Goal: Transaction & Acquisition: Purchase product/service

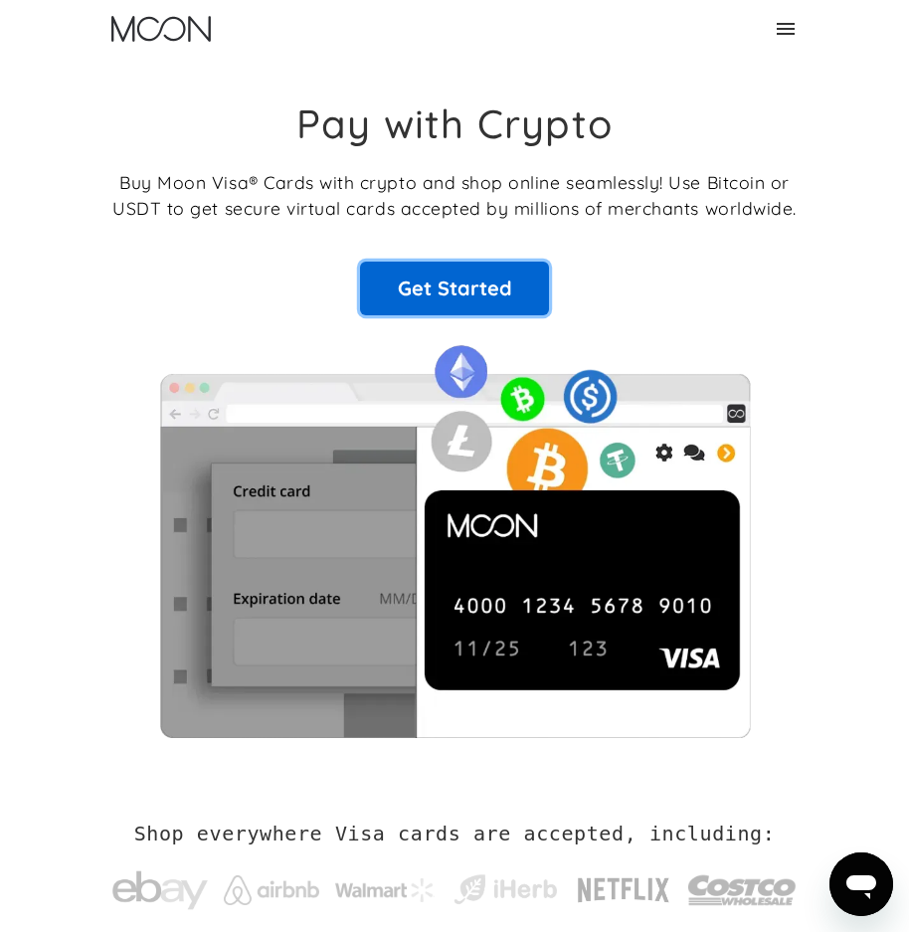
click at [438, 268] on link "Get Started" at bounding box center [454, 288] width 189 height 54
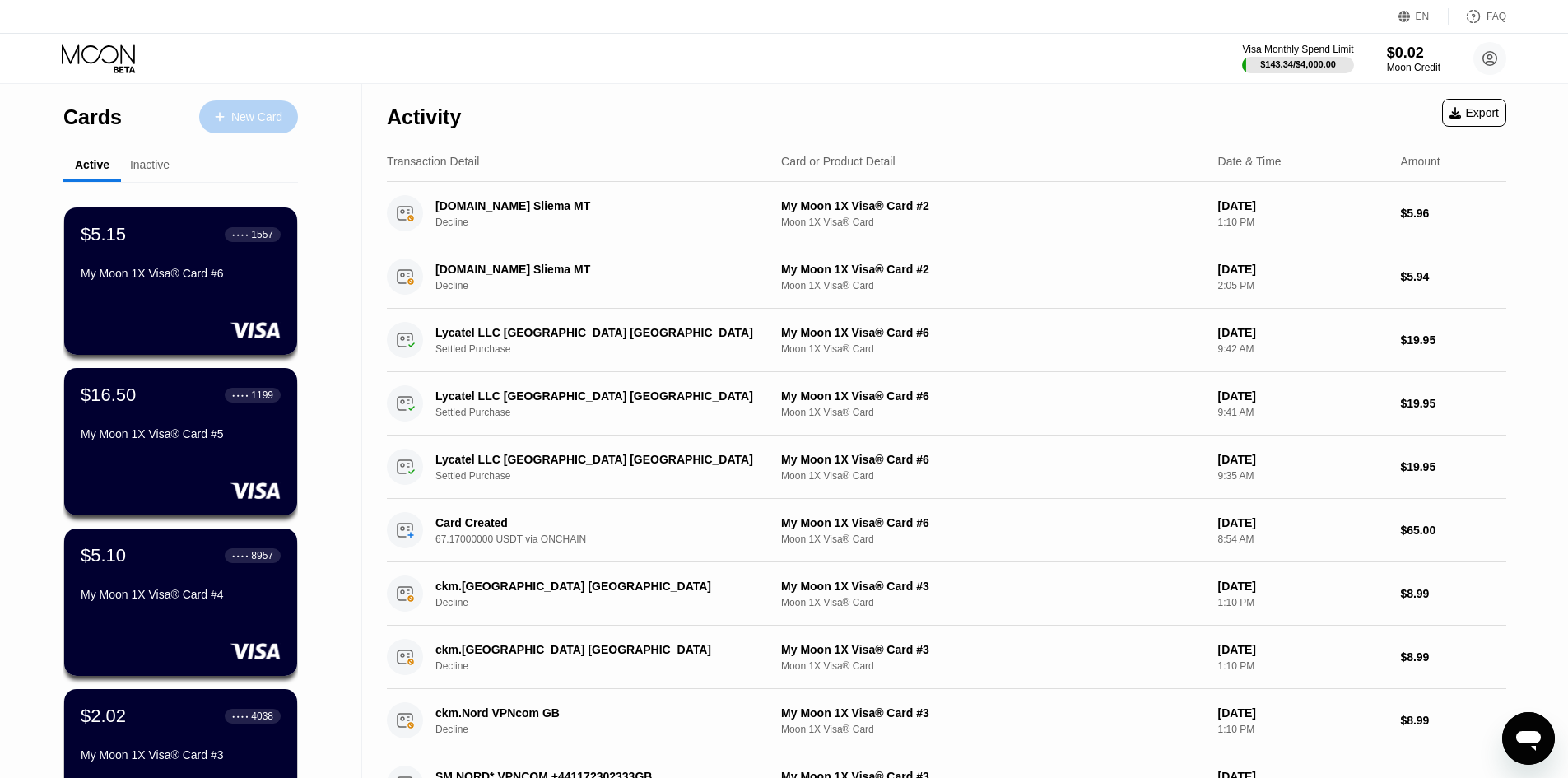
click at [277, 120] on div "New Card" at bounding box center [257, 117] width 51 height 14
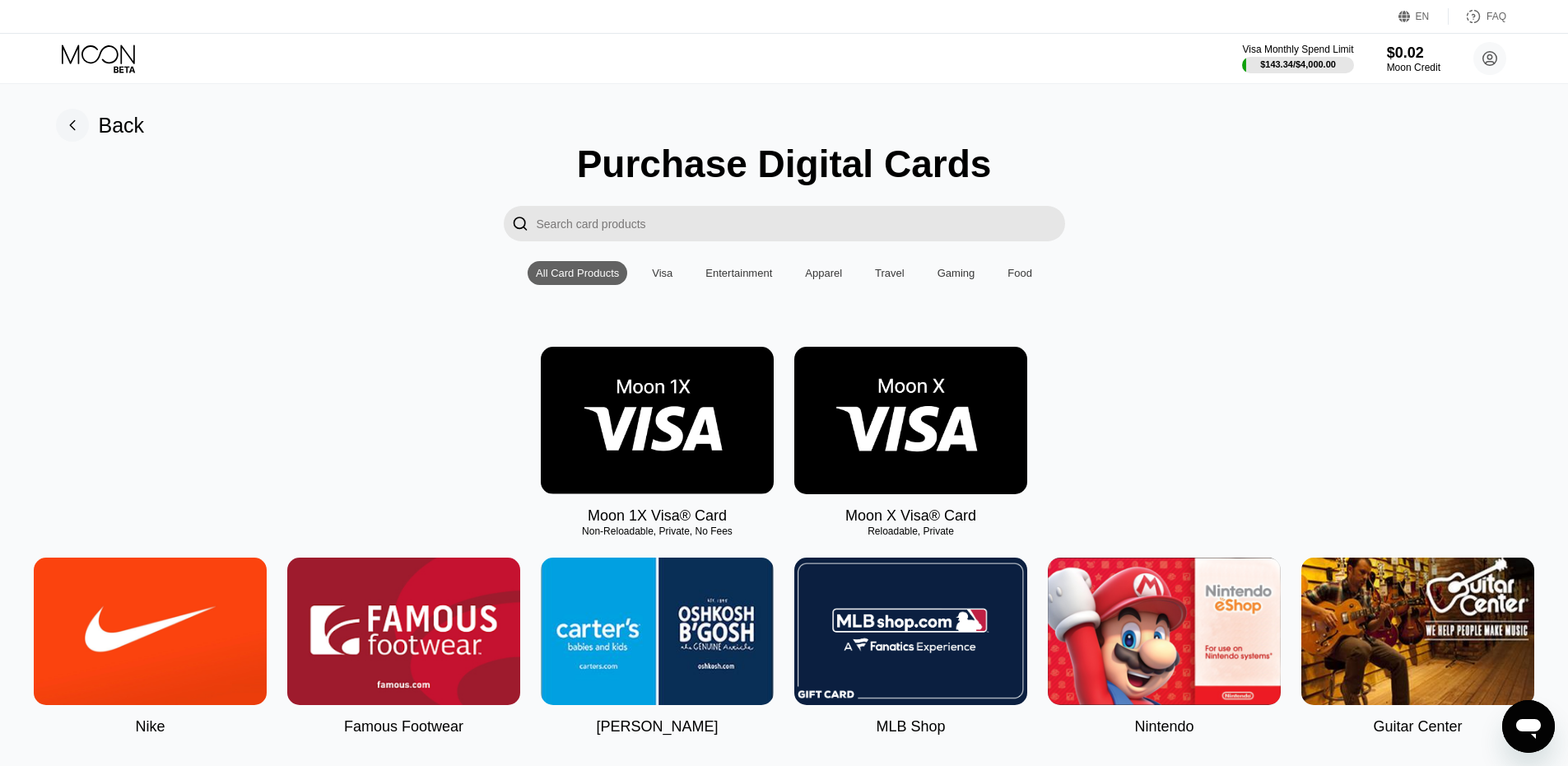
click at [661, 413] on img at bounding box center [657, 421] width 233 height 147
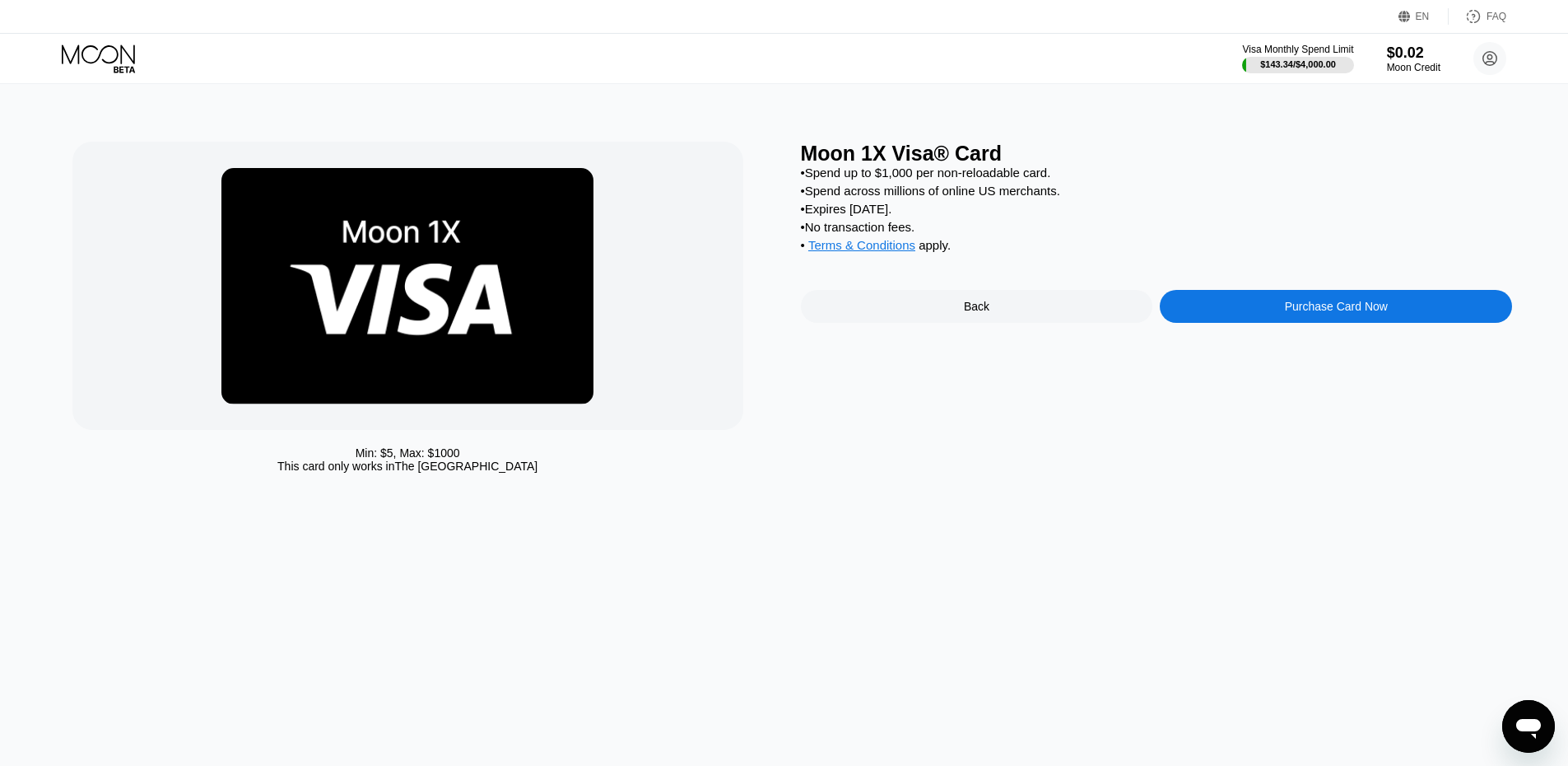
click at [1386, 313] on div "Purchase Card Now" at bounding box center [1336, 306] width 103 height 13
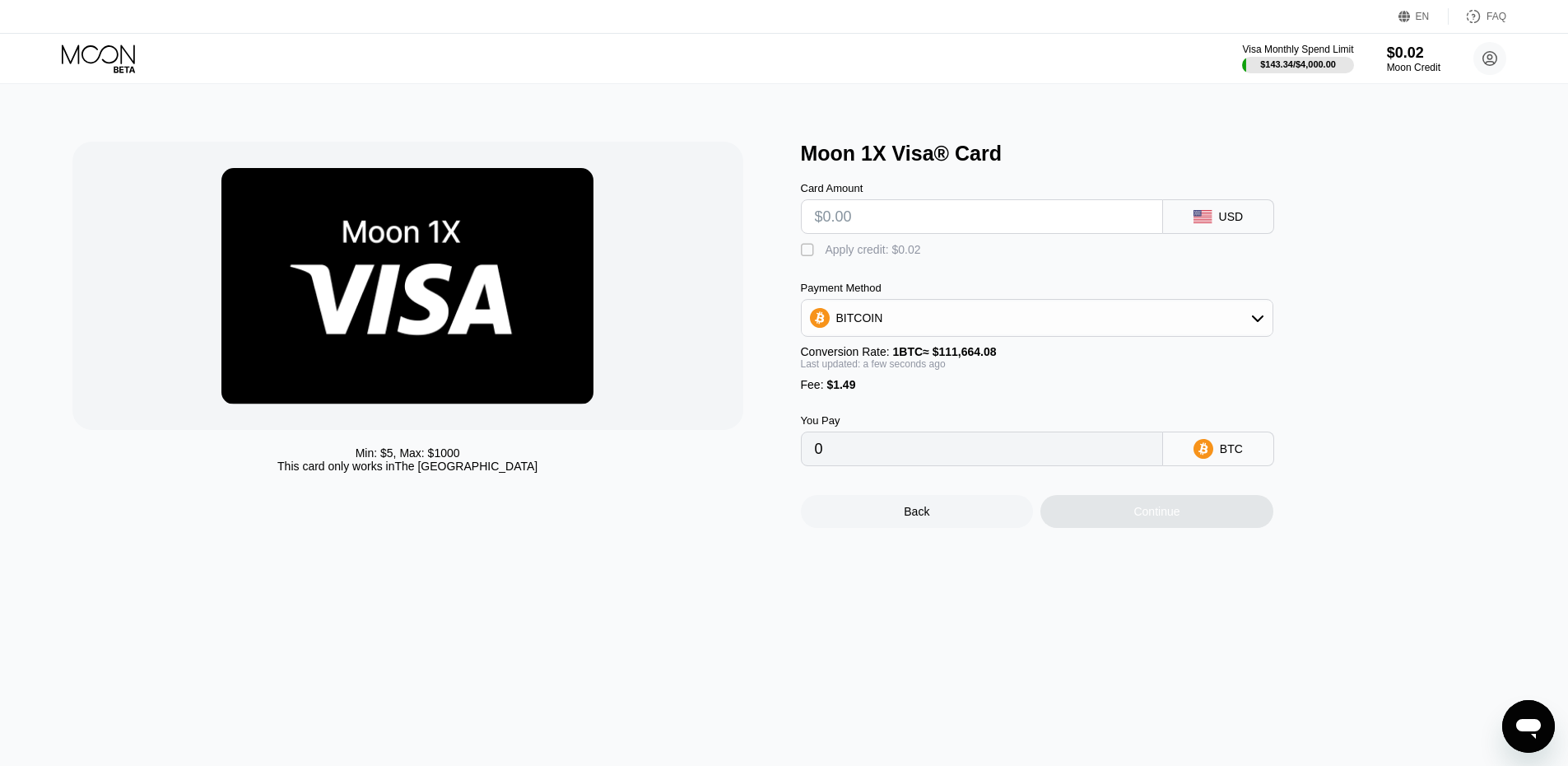
click at [1084, 226] on input "text" at bounding box center [982, 217] width 334 height 33
click at [1061, 332] on div "BITCOIN" at bounding box center [1037, 318] width 471 height 33
click at [987, 406] on div "USDT on TRON" at bounding box center [1046, 399] width 426 height 13
type input "0.00"
click at [959, 230] on input "text" at bounding box center [982, 217] width 334 height 33
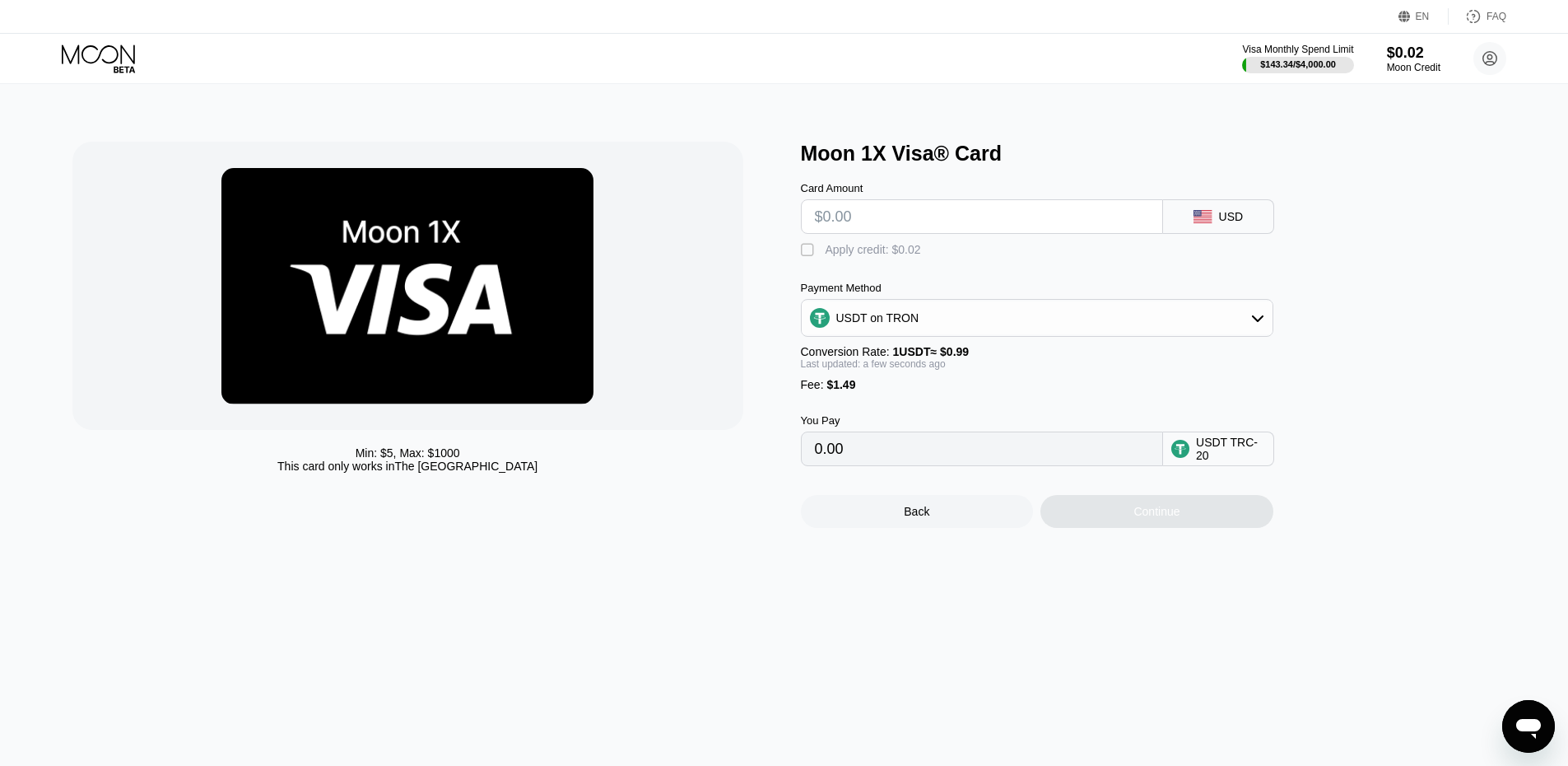
type input "$1"
type input "2.52"
type input "$120"
type input "122.72"
type input "$120"
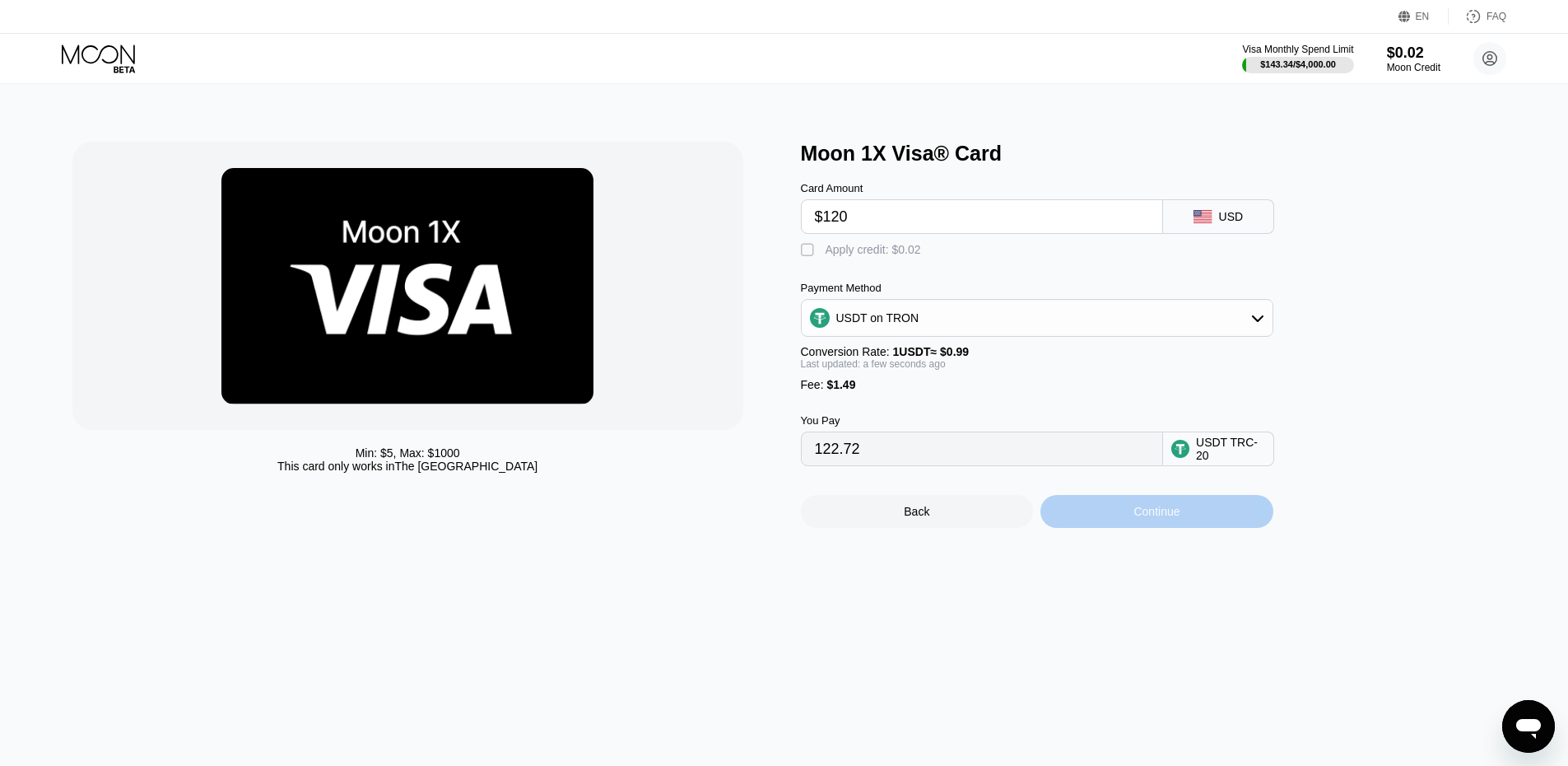
click at [1111, 528] on div "Continue" at bounding box center [1157, 512] width 233 height 33
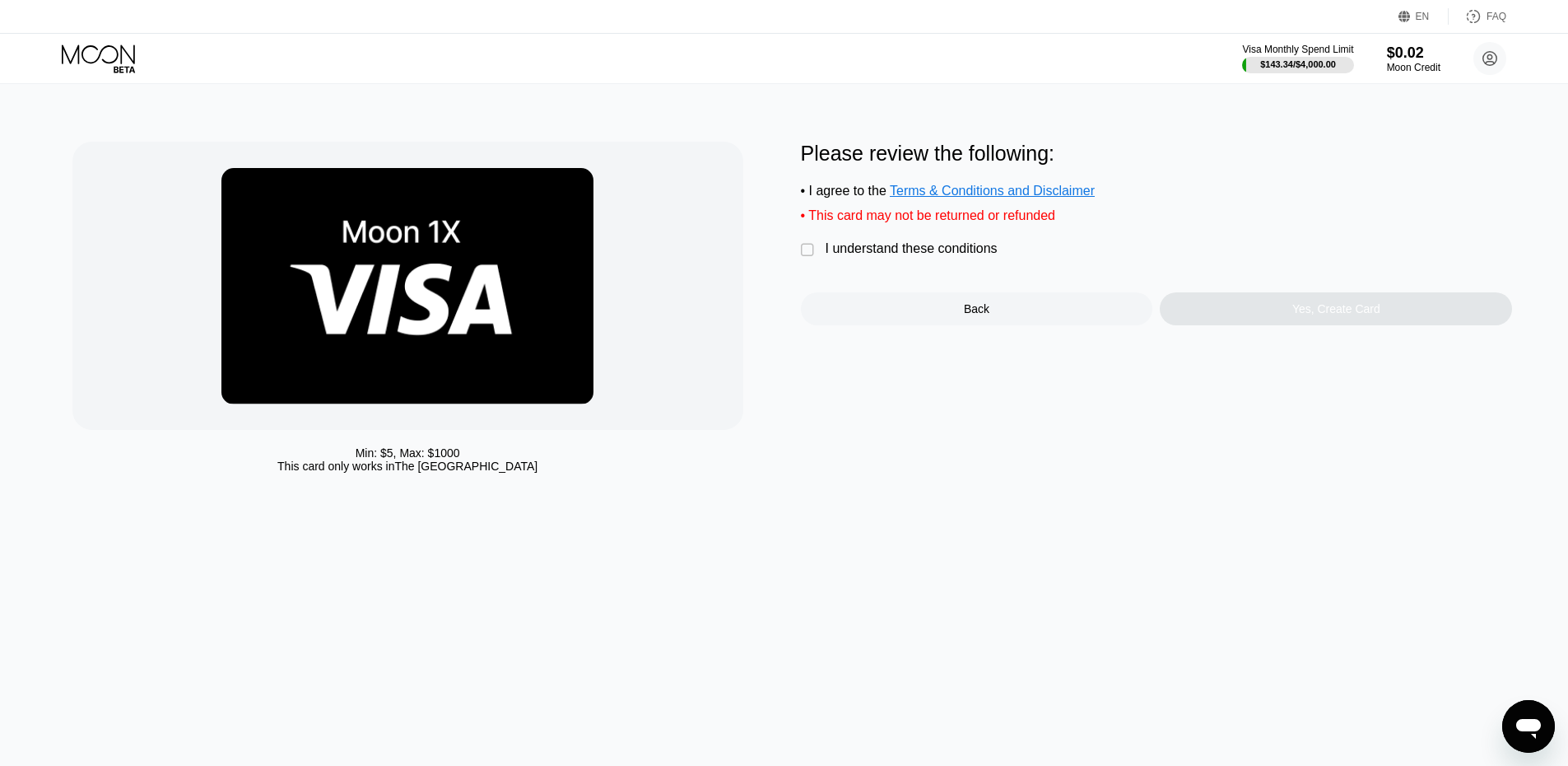
click at [940, 256] on div "I understand these conditions" at bounding box center [911, 248] width 172 height 15
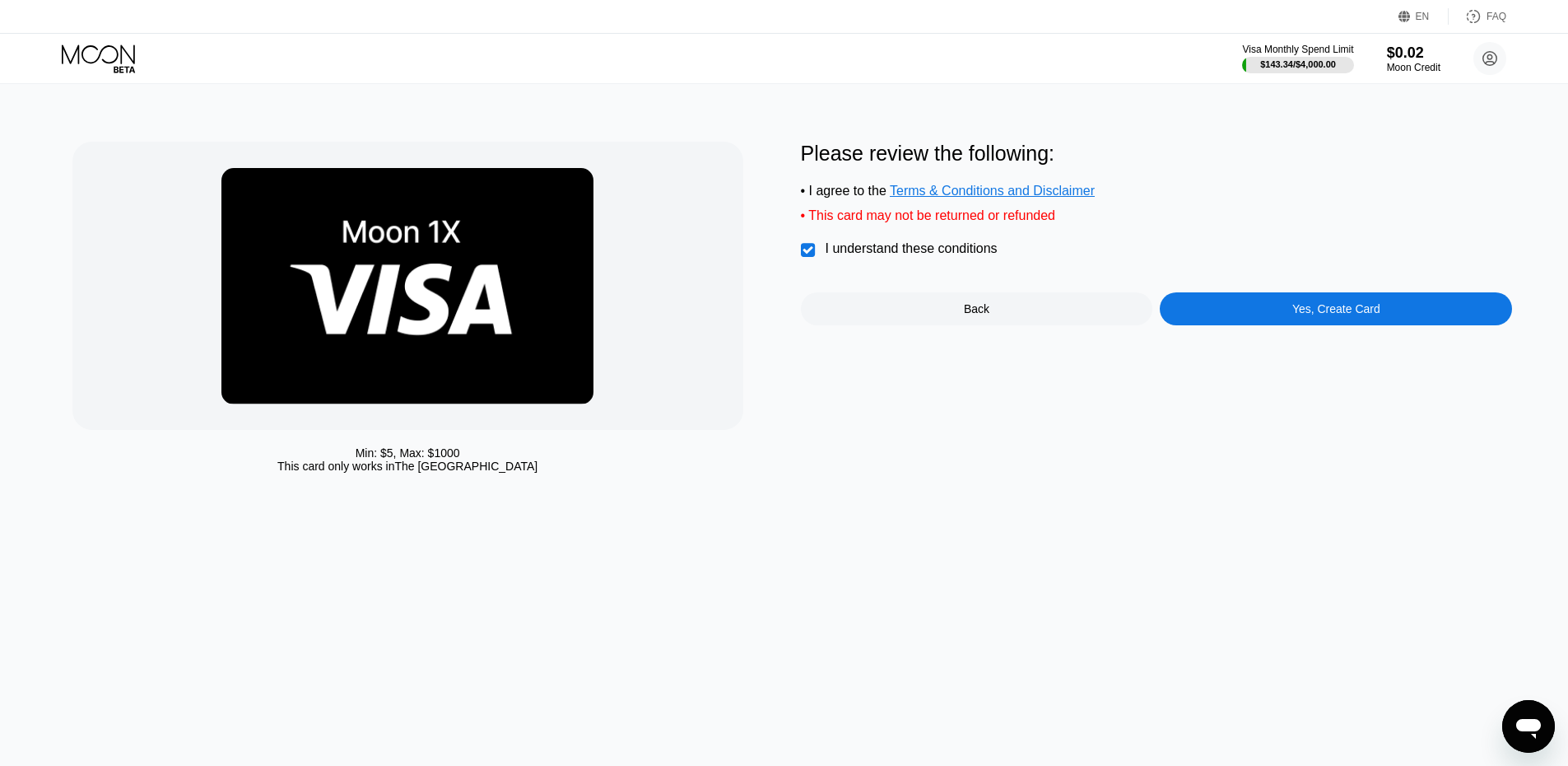
click at [1280, 324] on div "Yes, Create Card" at bounding box center [1336, 309] width 353 height 33
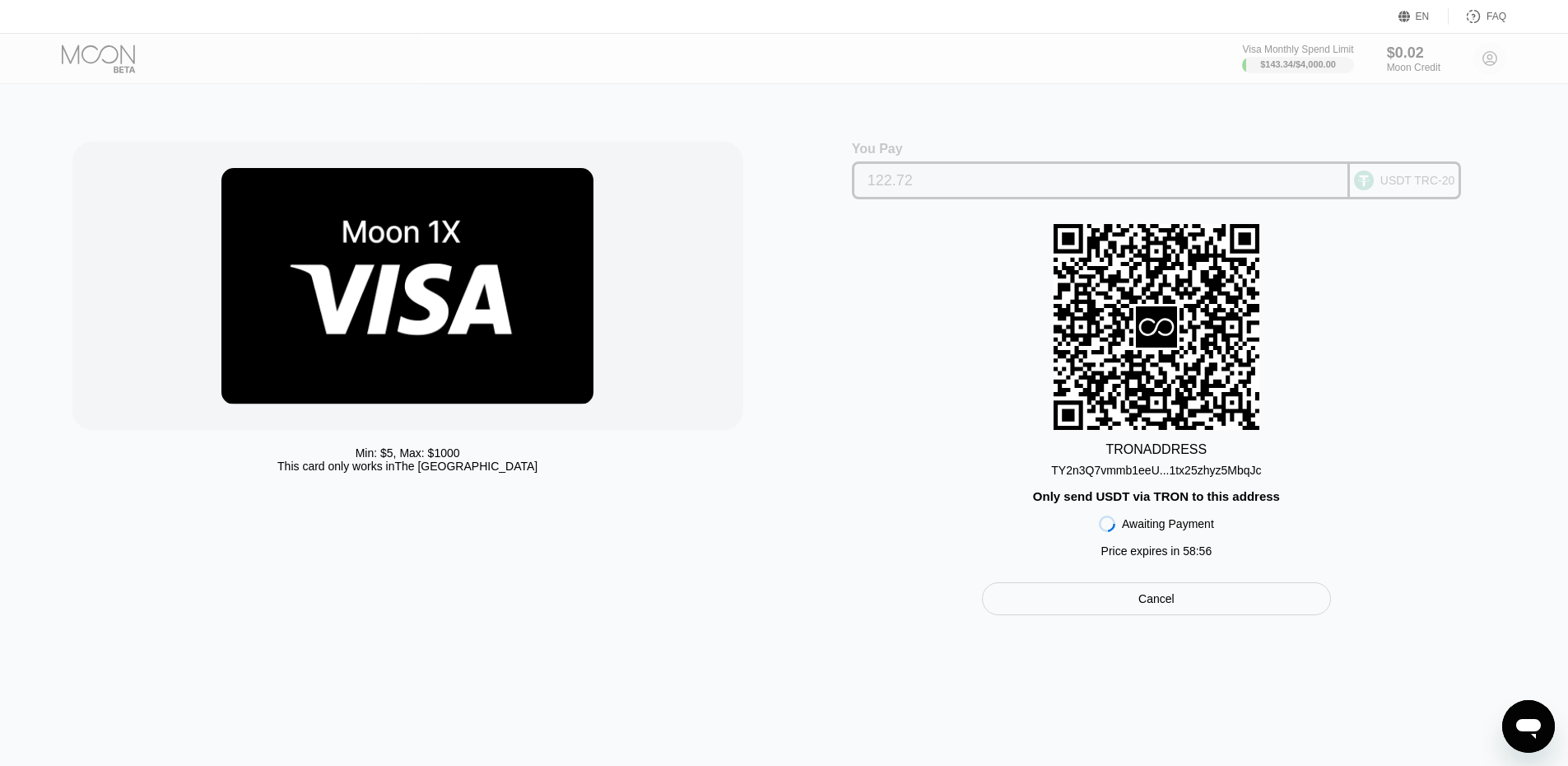
drag, startPoint x: 917, startPoint y: 180, endPoint x: 864, endPoint y: 185, distance: 53.2
click at [864, 185] on div "122.72" at bounding box center [1100, 181] width 498 height 38
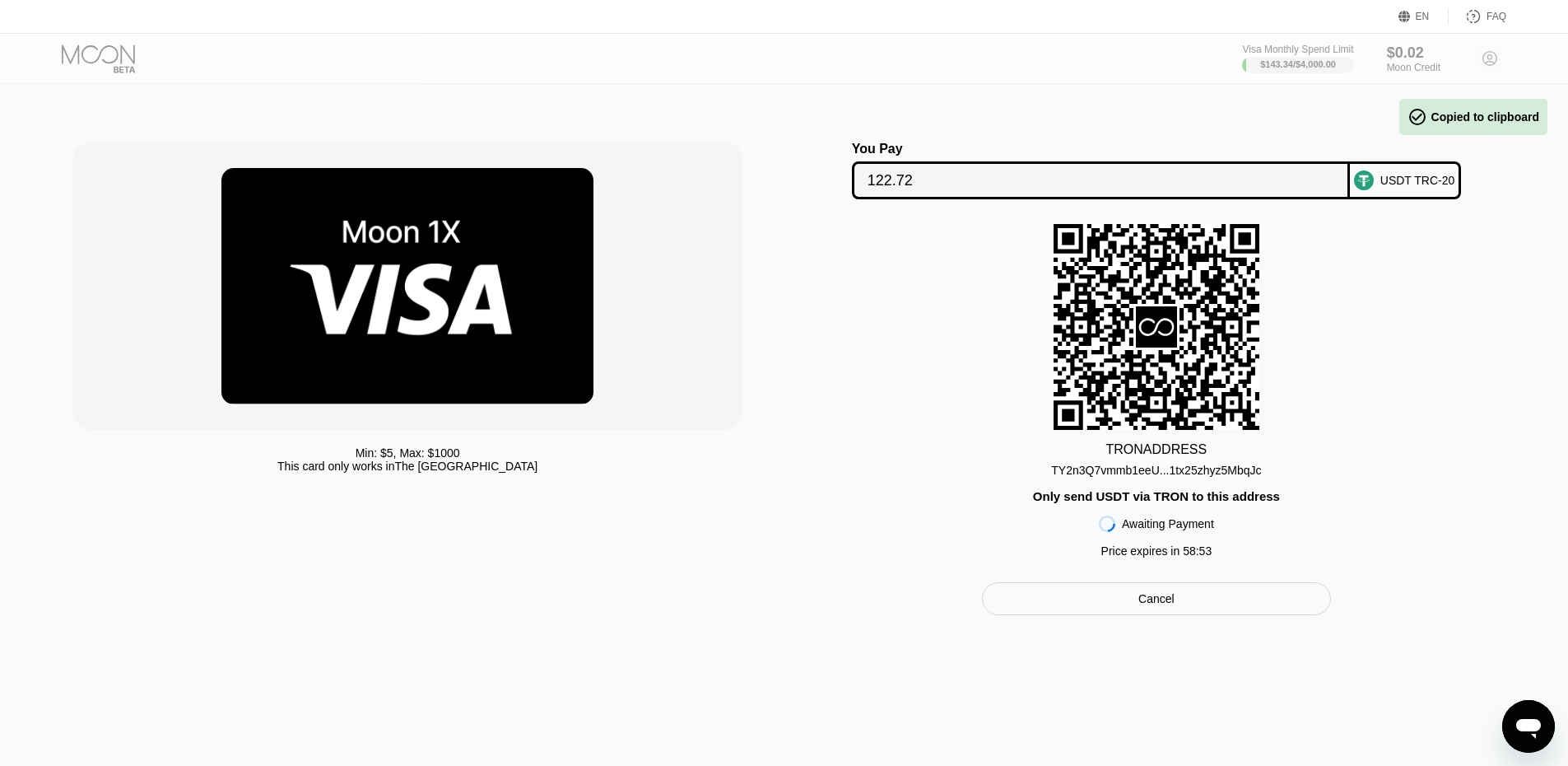
click at [919, 358] on div "TRON ADDRESS TY2n3Q7vmmb1eeU...1tx25zhyz5MbqJc Only send USDT via TRON to this …" at bounding box center [1157, 394] width 712 height 342
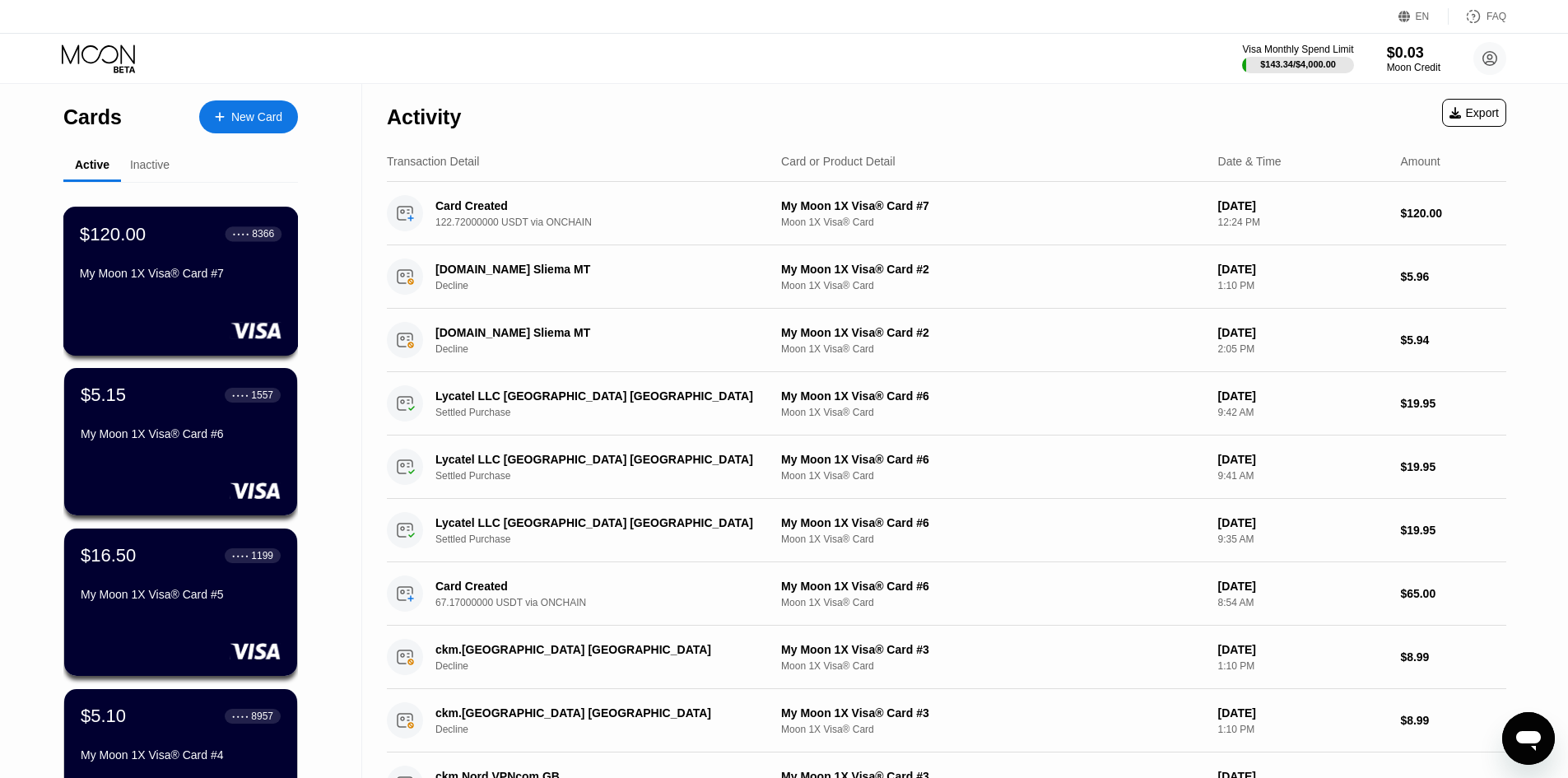
click at [215, 261] on div "$120.00 ● ● ● ● 8366 My Moon 1X Visa® Card #7" at bounding box center [180, 254] width 202 height 64
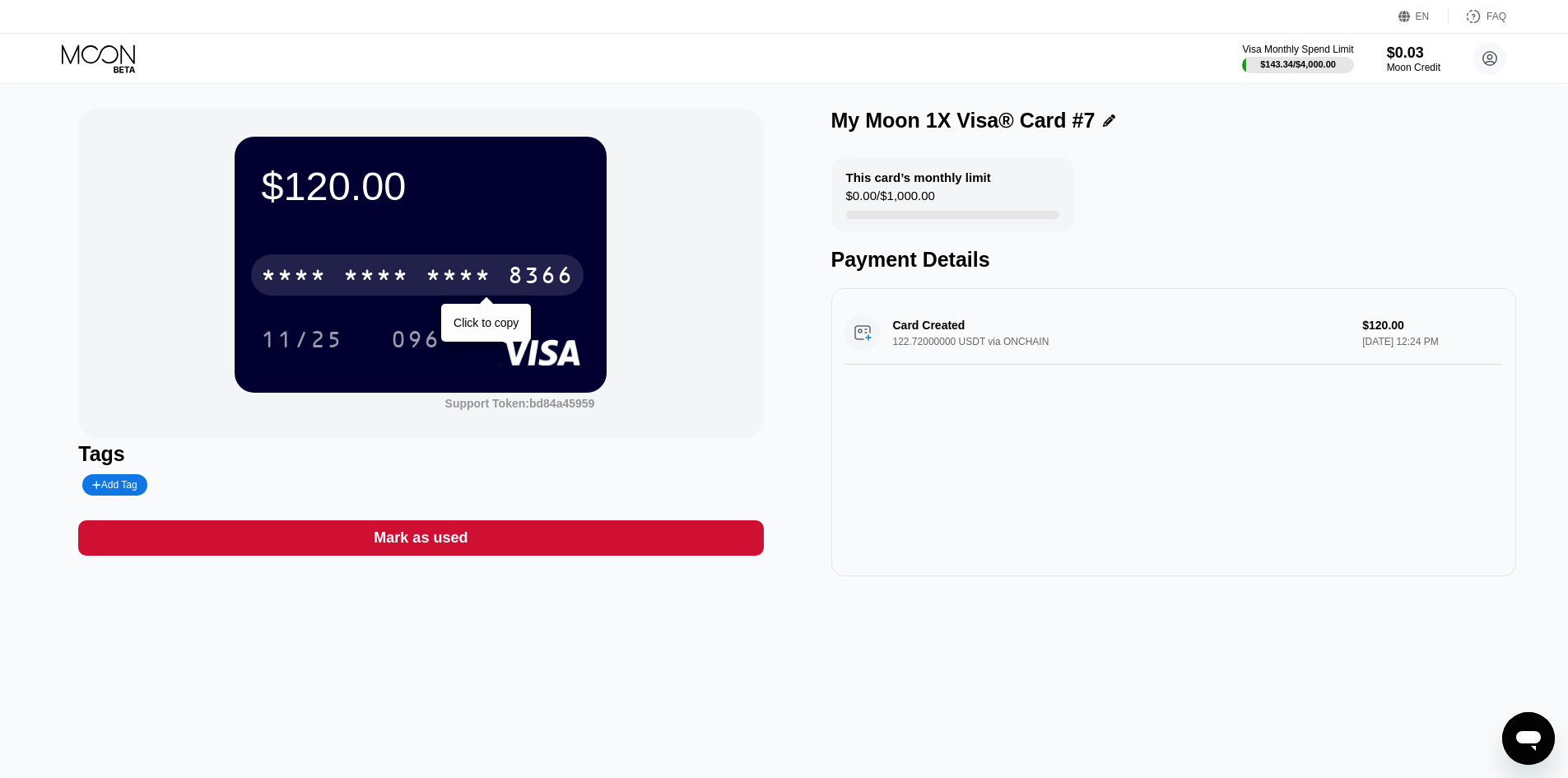
click at [460, 271] on div "* * * *" at bounding box center [459, 277] width 66 height 26
click at [460, 271] on div "2688" at bounding box center [459, 277] width 66 height 26
click at [480, 271] on div "* * * *" at bounding box center [459, 277] width 66 height 26
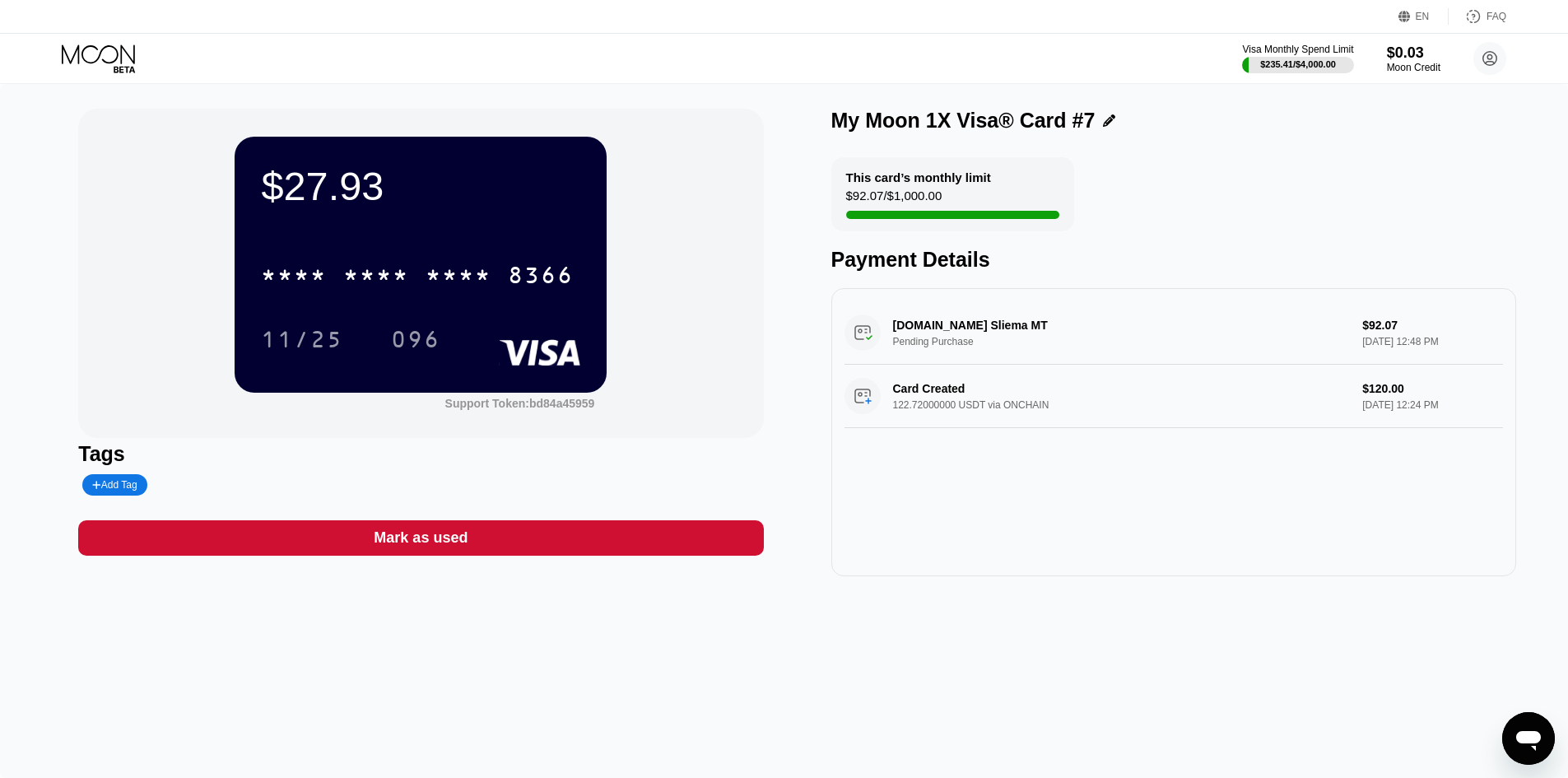
click at [97, 62] on icon at bounding box center [100, 59] width 76 height 29
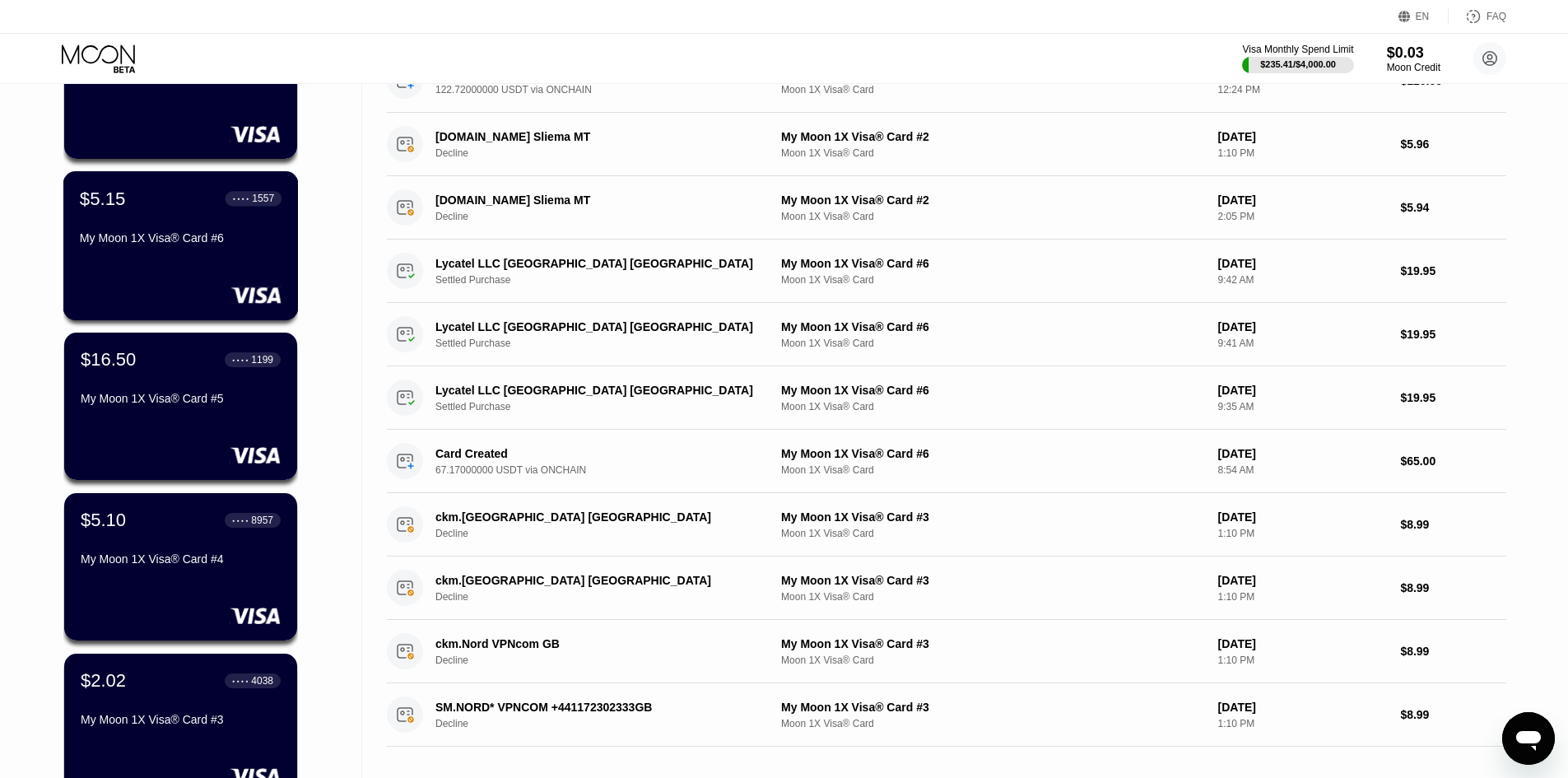
scroll to position [247, 0]
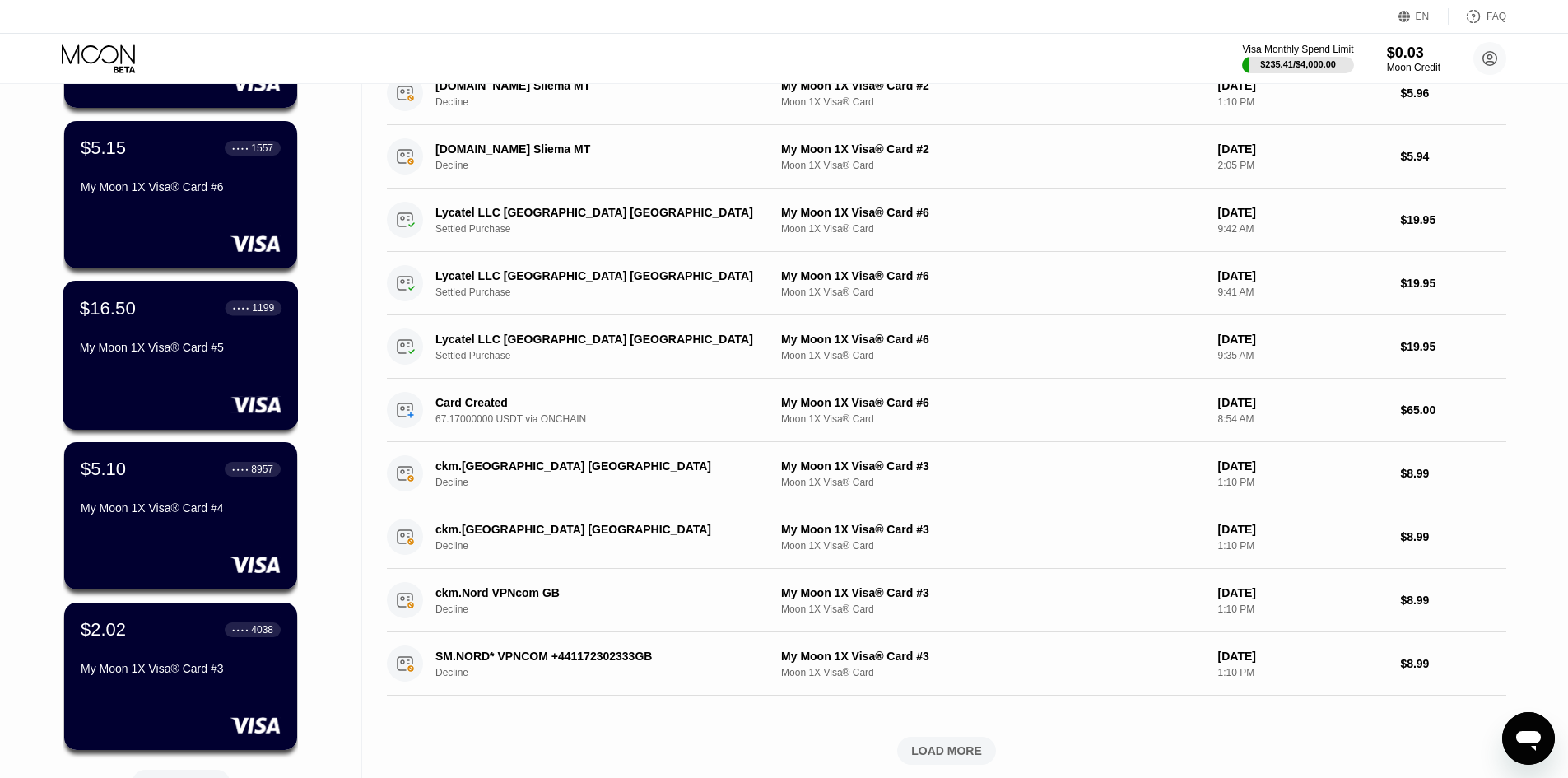
click at [186, 332] on div "$16.50 ● ● ● ● 1199 My Moon 1X Visa® Card #5" at bounding box center [180, 329] width 202 height 64
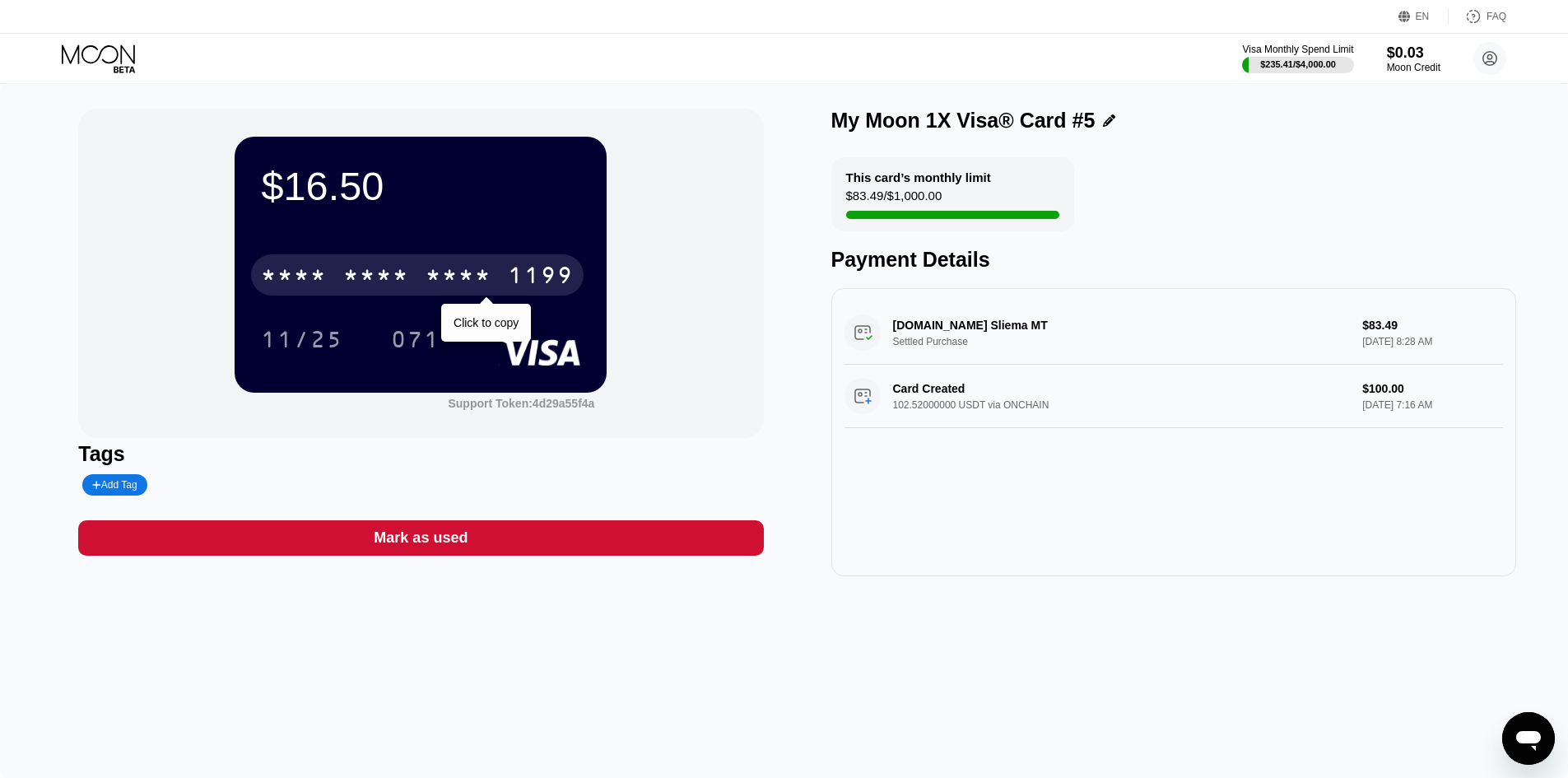
click at [353, 257] on div "* * * * * * * * * * * * 1199" at bounding box center [417, 275] width 333 height 41
